Goal: Find specific page/section: Find specific page/section

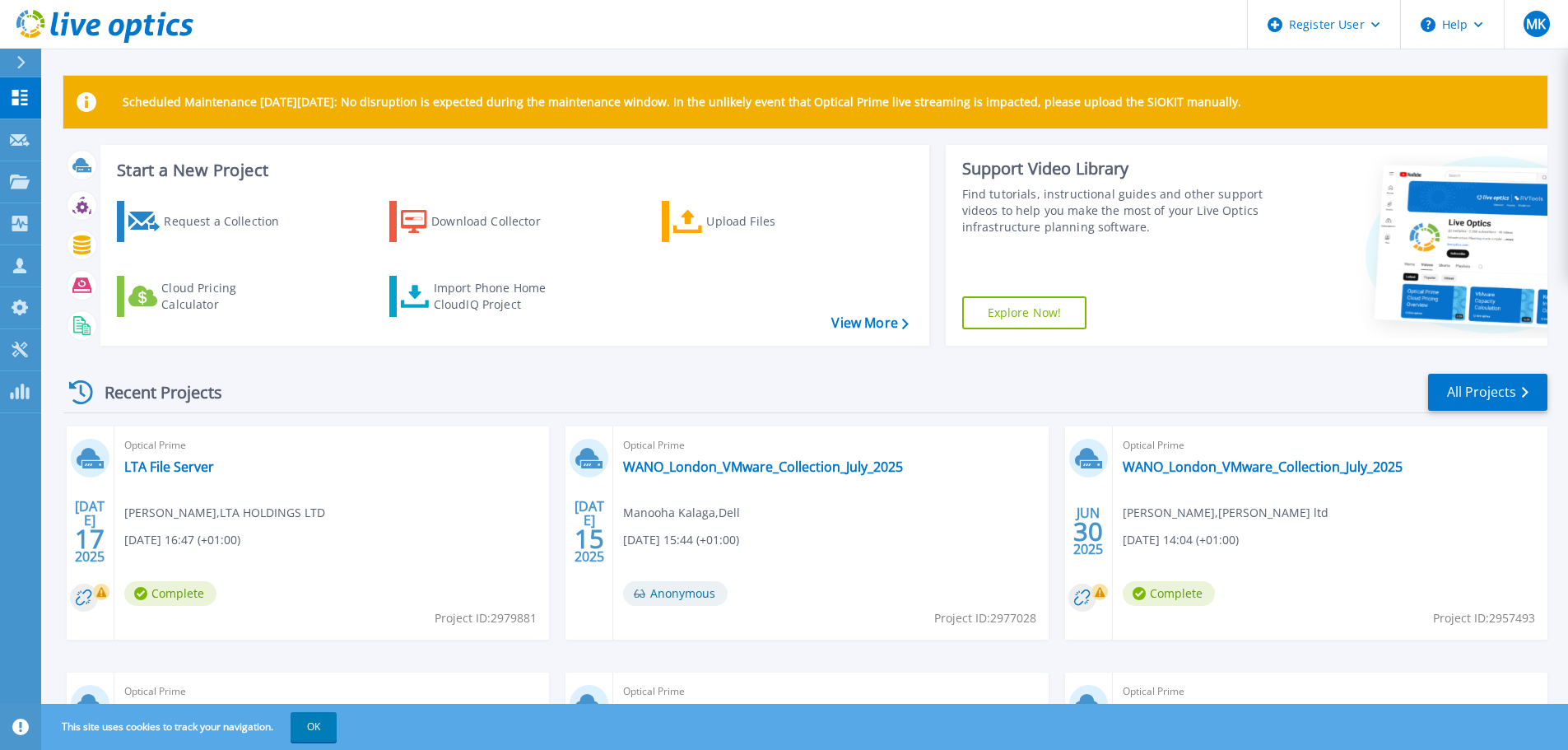
click at [511, 414] on div "Recent Projects All Projects [DATE] Optical Prime LTA File Server [PERSON_NAME]…" at bounding box center [805, 646] width 1484 height 573
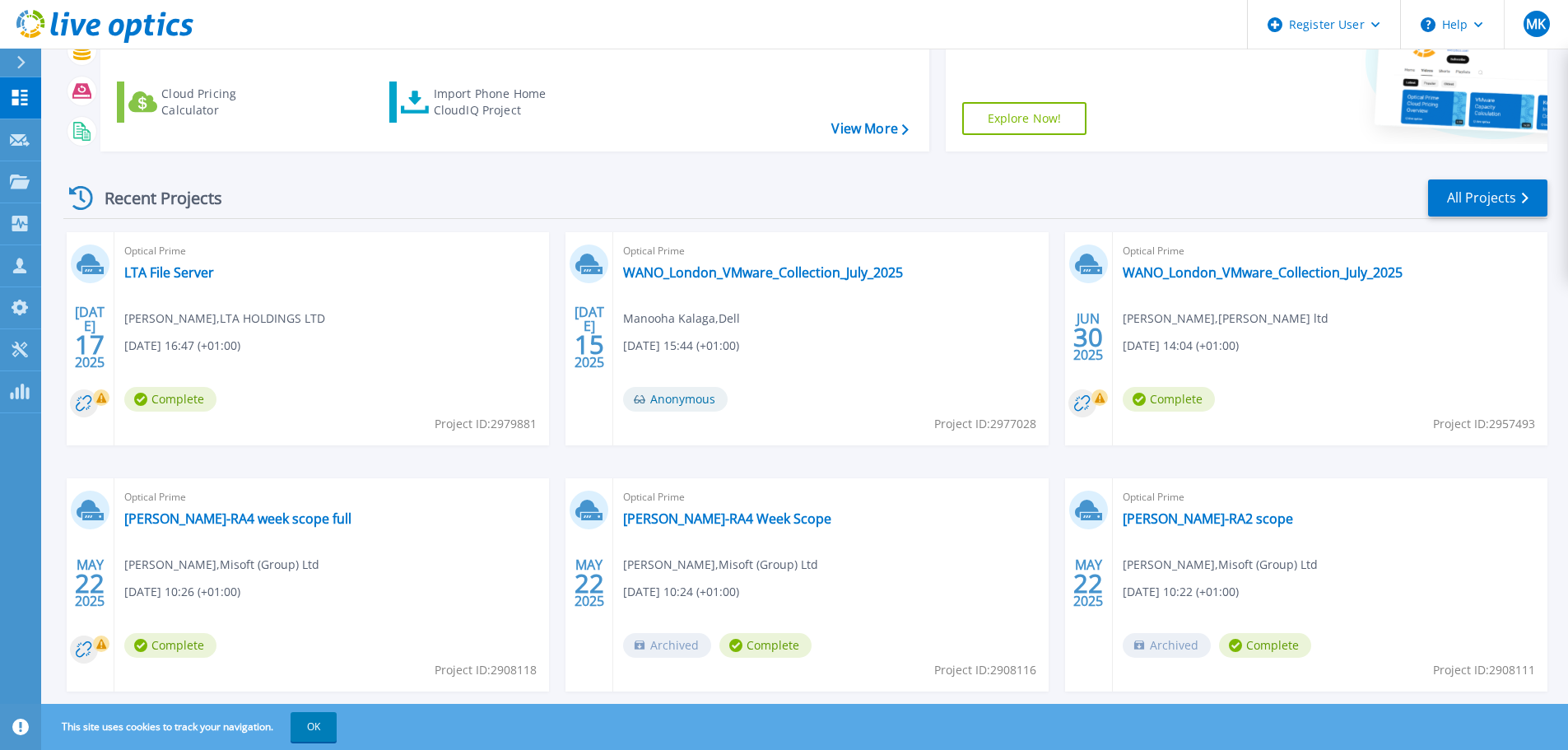
scroll to position [232, 0]
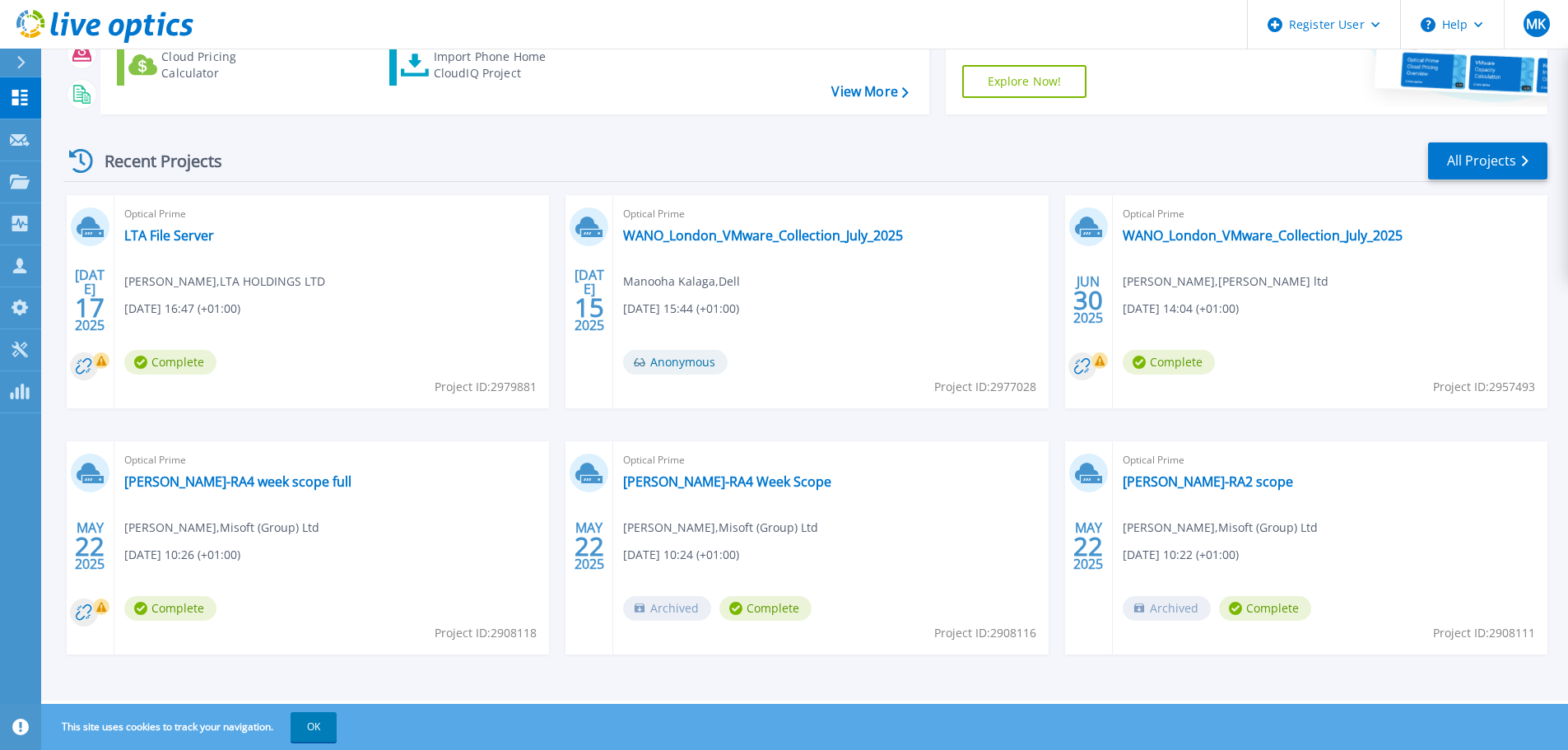
click at [1480, 141] on div "Recent Projects All Projects" at bounding box center [805, 161] width 1484 height 42
click at [1463, 156] on link "All Projects" at bounding box center [1488, 161] width 119 height 37
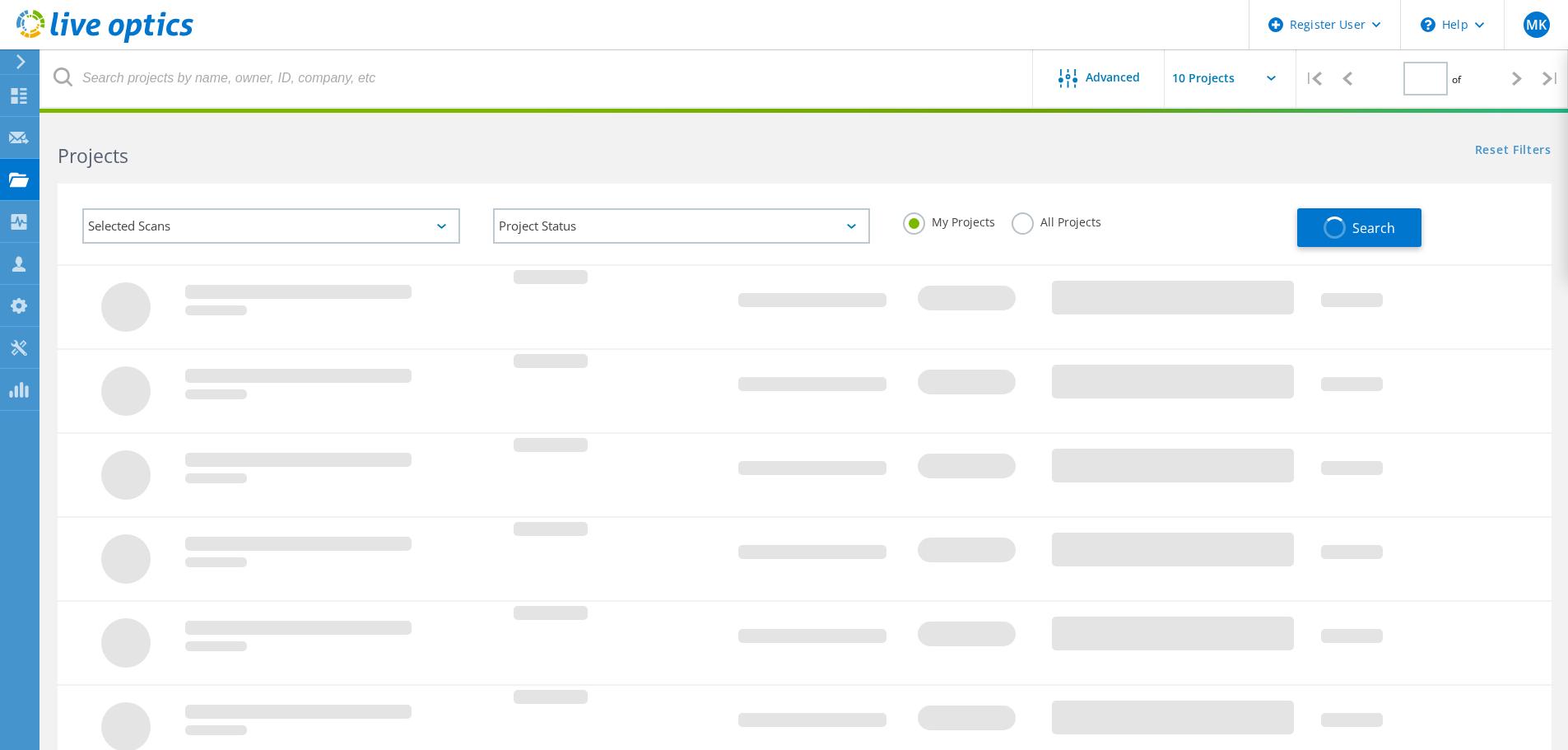
type input "1"
